Goal: Communication & Community: Participate in discussion

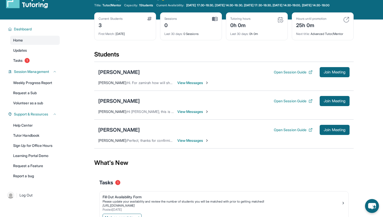
scroll to position [12, 0]
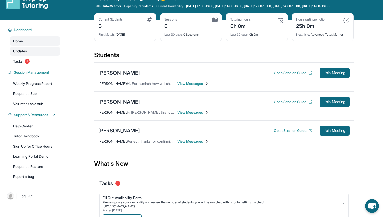
click at [37, 55] on link "Updates" at bounding box center [35, 51] width 50 height 9
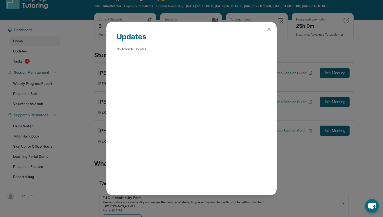
click at [264, 30] on div "Updates No Available Updates" at bounding box center [191, 109] width 170 height 174
click at [263, 30] on div "Updates No Available Updates" at bounding box center [191, 109] width 170 height 174
click at [266, 29] on icon at bounding box center [268, 29] width 5 height 5
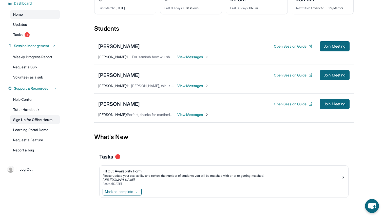
scroll to position [0, 0]
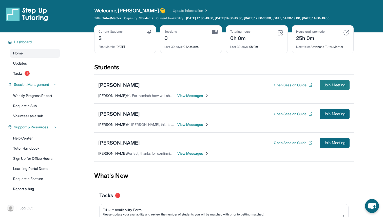
click at [323, 87] on span "Join Meeting" at bounding box center [334, 84] width 22 height 3
copy span "Meeting"
click at [197, 98] on span "View Messages" at bounding box center [193, 95] width 32 height 5
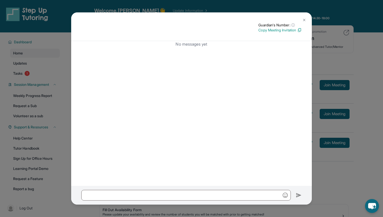
scroll to position [43, 0]
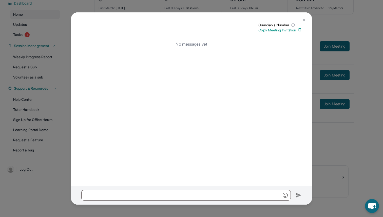
click at [307, 18] on button at bounding box center [304, 20] width 10 height 10
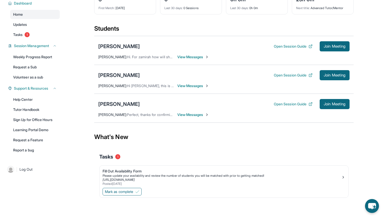
click at [191, 57] on span "View Messages" at bounding box center [193, 56] width 32 height 5
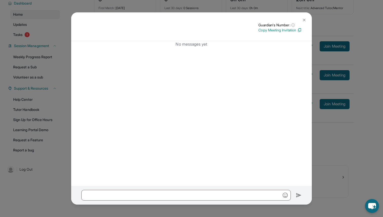
click at [305, 20] on img at bounding box center [304, 20] width 4 height 4
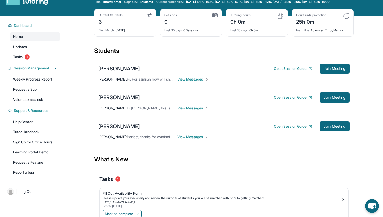
scroll to position [0, 0]
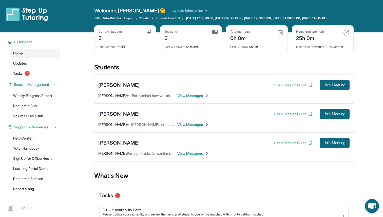
click at [287, 88] on button "Open Session Guide" at bounding box center [292, 84] width 39 height 5
click at [173, 10] on link "Update Information" at bounding box center [190, 10] width 35 height 5
click at [335, 87] on span "Join Meeting" at bounding box center [334, 84] width 22 height 3
click at [189, 127] on span "View Messages" at bounding box center [193, 124] width 32 height 5
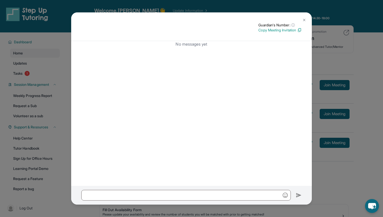
click at [276, 28] on p "Copy Meeting Invitation" at bounding box center [279, 30] width 43 height 5
click at [305, 20] on img at bounding box center [304, 20] width 4 height 4
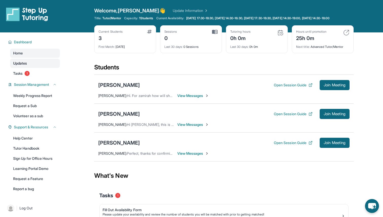
click at [41, 68] on link "Updates" at bounding box center [35, 63] width 50 height 9
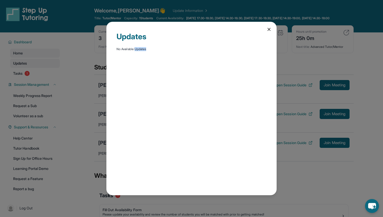
click at [41, 68] on div "Updates No Available Updates" at bounding box center [191, 108] width 383 height 217
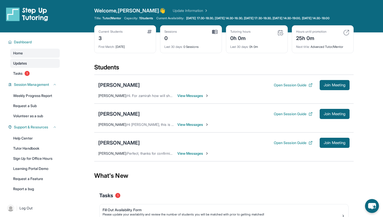
click at [41, 68] on link "Updates" at bounding box center [35, 63] width 50 height 9
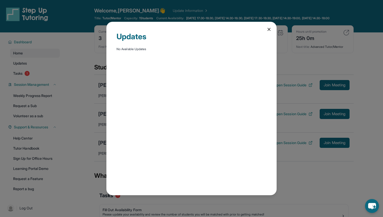
click at [268, 28] on icon at bounding box center [268, 29] width 3 height 3
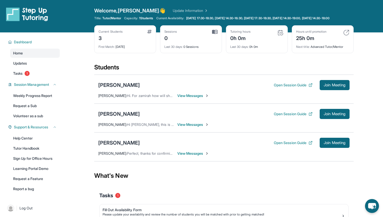
click at [173, 10] on link "Update Information" at bounding box center [190, 10] width 35 height 5
click at [190, 127] on span "View Messages" at bounding box center [193, 124] width 32 height 5
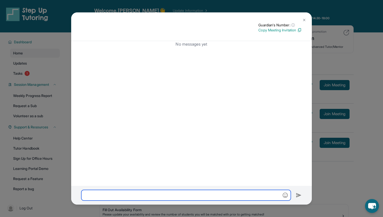
click at [200, 190] on input "text" at bounding box center [185, 195] width 209 height 11
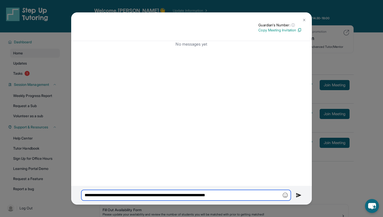
type input "**********"
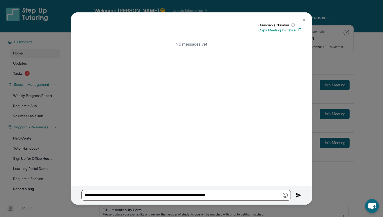
click at [298, 194] on img at bounding box center [298, 195] width 6 height 6
click at [298, 195] on img at bounding box center [298, 195] width 6 height 6
click at [302, 18] on button at bounding box center [304, 20] width 10 height 10
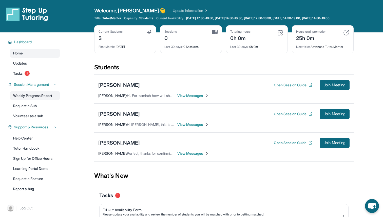
click at [49, 99] on link "Weekly Progress Report" at bounding box center [35, 95] width 50 height 9
